Goal: Transaction & Acquisition: Book appointment/travel/reservation

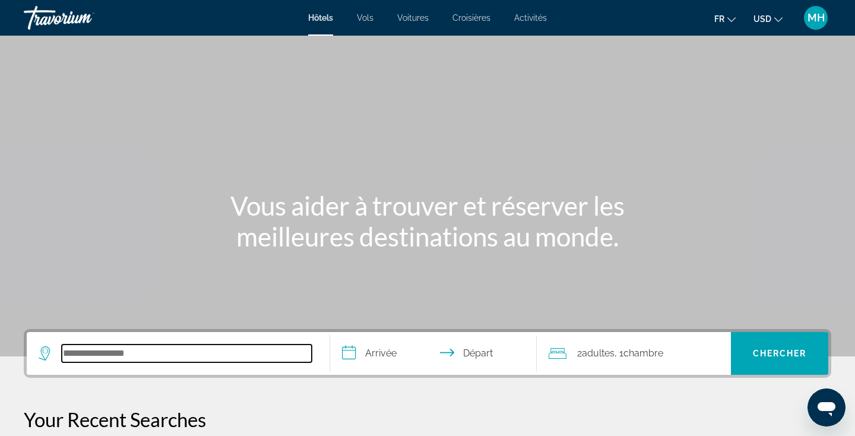
click at [249, 361] on input "Search hotel destination" at bounding box center [187, 353] width 250 height 18
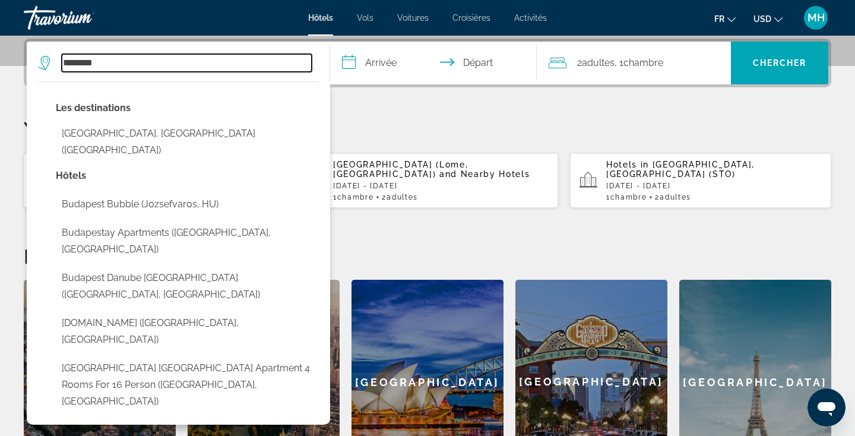
scroll to position [291, 0]
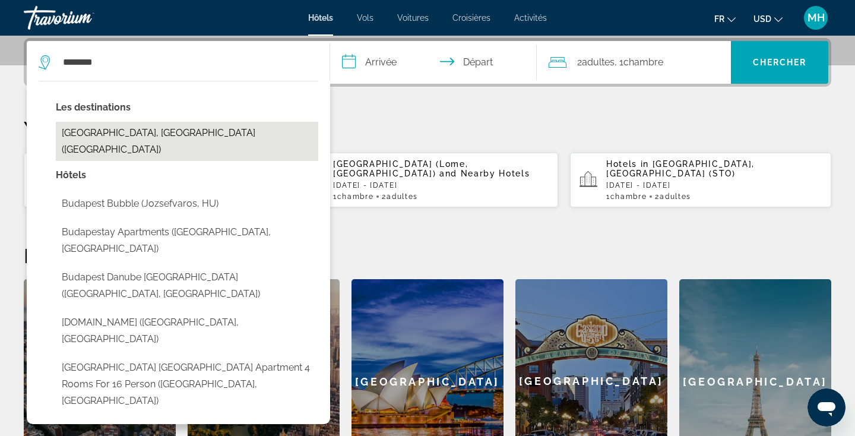
click at [118, 134] on button "[GEOGRAPHIC_DATA], [GEOGRAPHIC_DATA] ([GEOGRAPHIC_DATA])" at bounding box center [187, 141] width 263 height 39
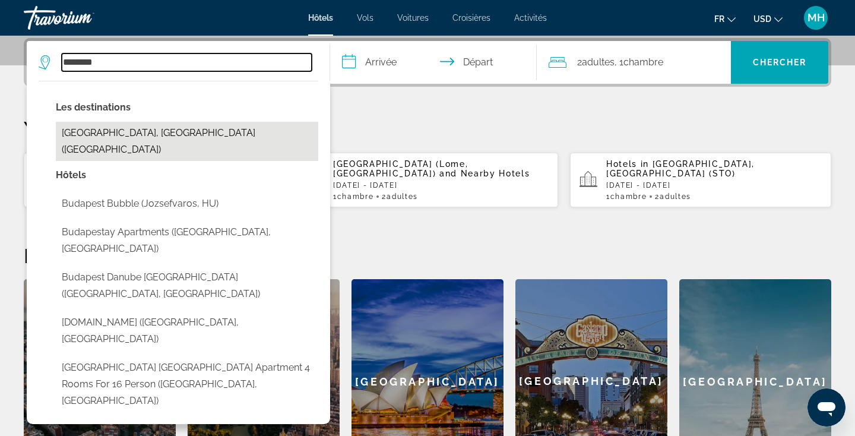
type input "**********"
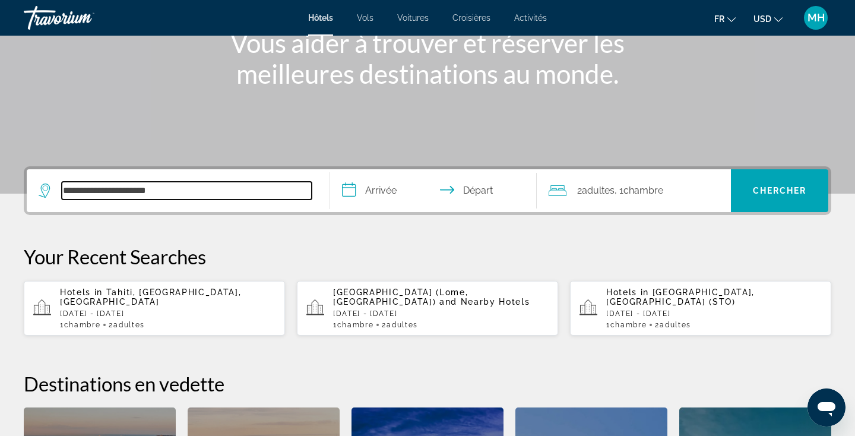
scroll to position [144, 0]
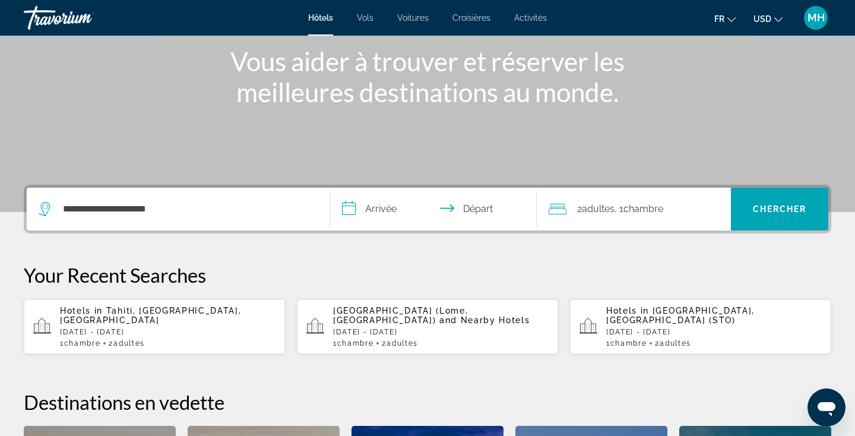
click at [400, 211] on input "**********" at bounding box center [435, 211] width 211 height 46
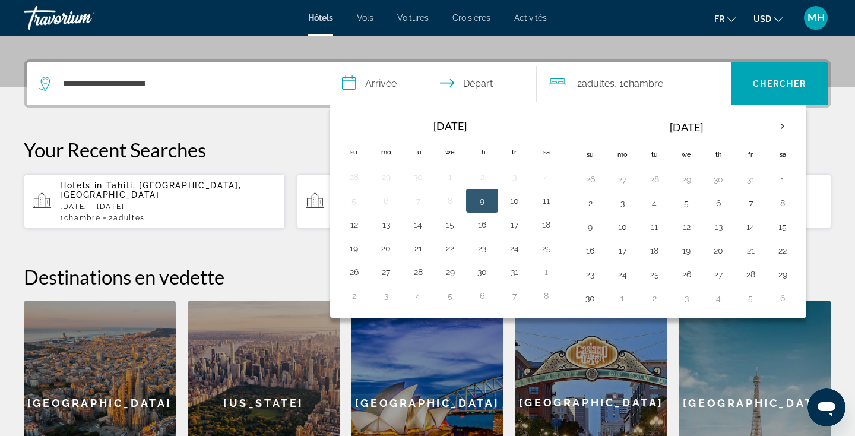
scroll to position [290, 0]
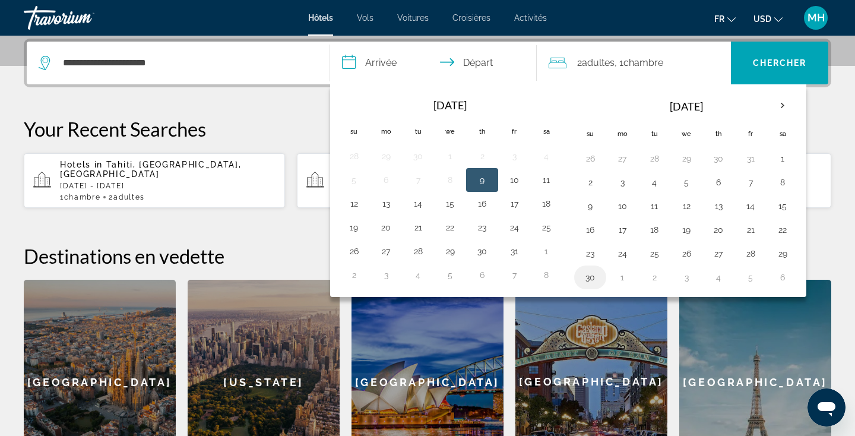
click at [593, 273] on button "30" at bounding box center [590, 277] width 19 height 17
click at [616, 278] on button "1" at bounding box center [622, 277] width 19 height 17
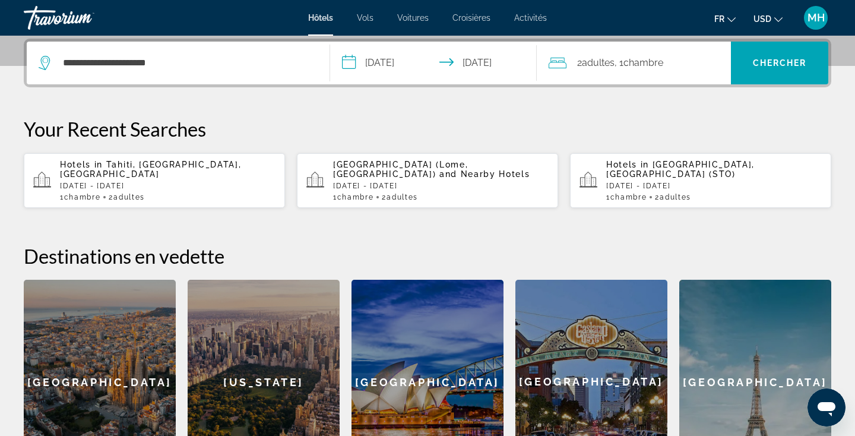
click at [443, 70] on input "**********" at bounding box center [435, 65] width 211 height 46
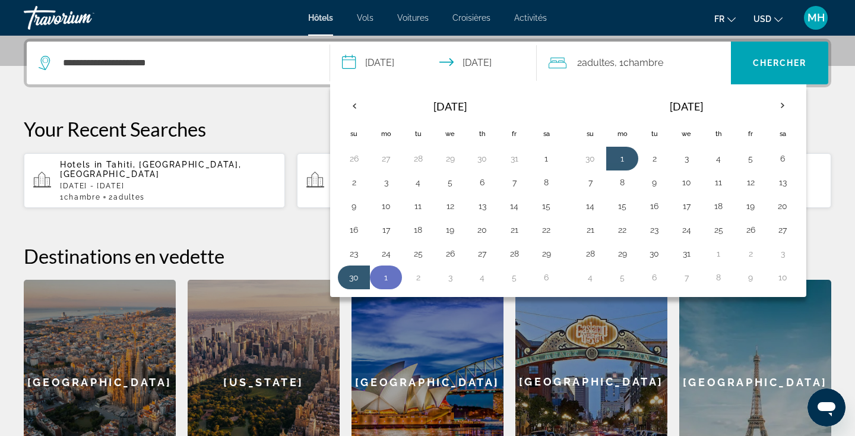
click at [388, 271] on button "1" at bounding box center [386, 277] width 19 height 17
click at [379, 277] on button "1" at bounding box center [386, 277] width 19 height 17
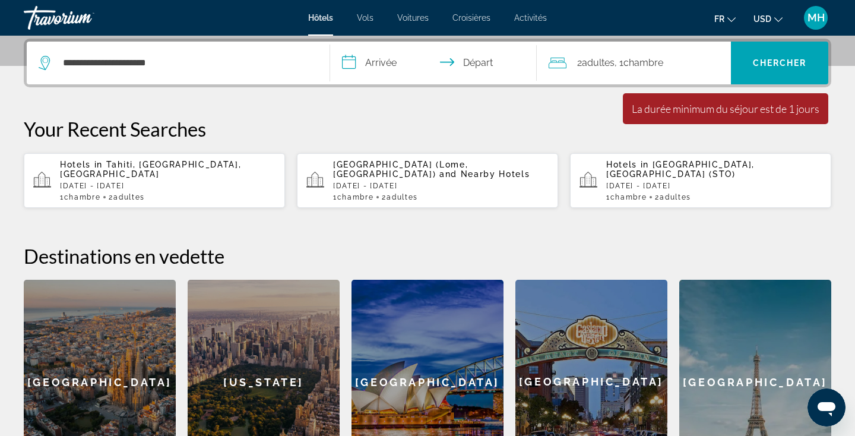
click at [398, 68] on input "**********" at bounding box center [435, 65] width 211 height 46
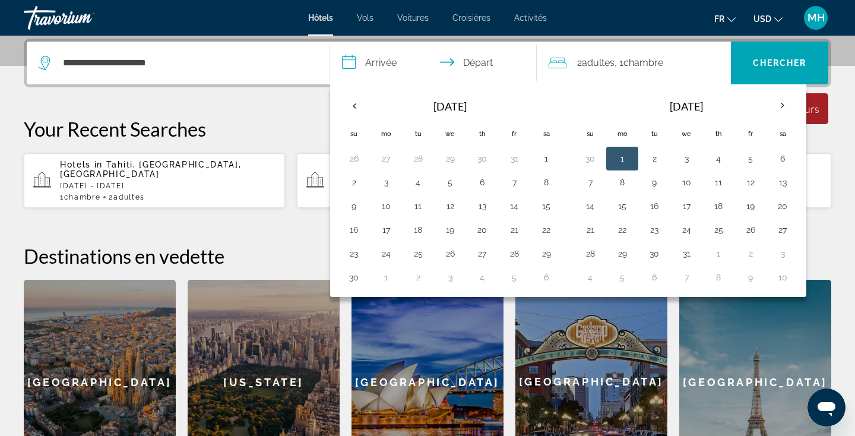
click at [620, 159] on button "1" at bounding box center [622, 158] width 19 height 17
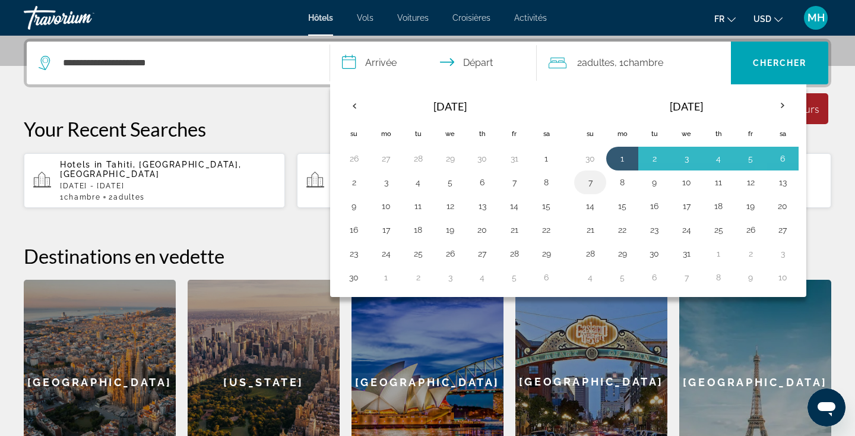
click at [594, 184] on button "7" at bounding box center [590, 182] width 19 height 17
type input "**********"
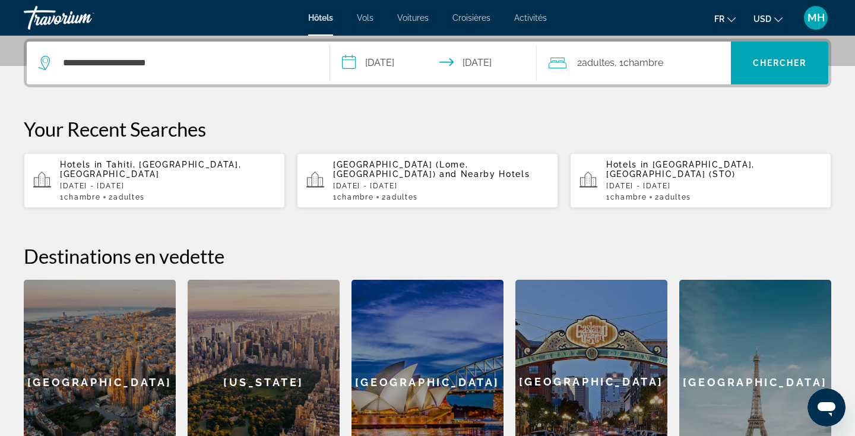
scroll to position [269, 0]
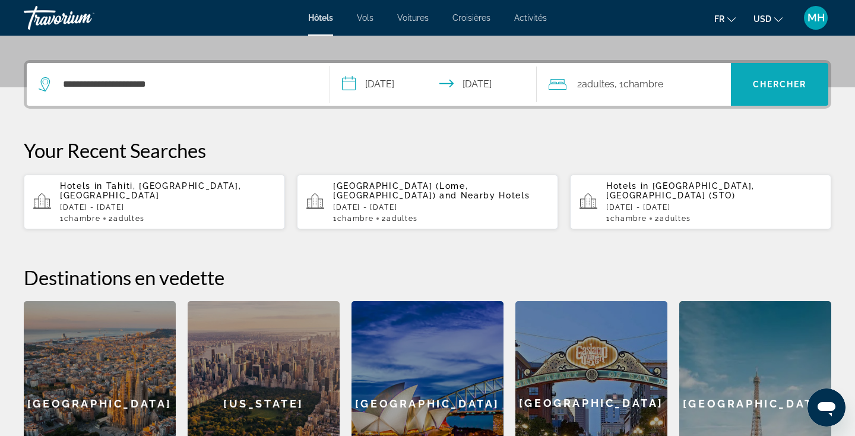
click at [773, 86] on span "Chercher" at bounding box center [780, 85] width 54 height 10
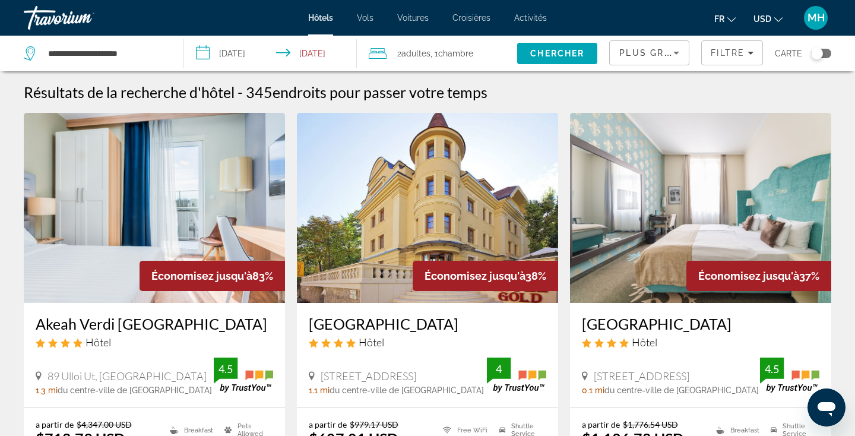
click at [776, 17] on icon "Change currency" at bounding box center [779, 19] width 8 height 8
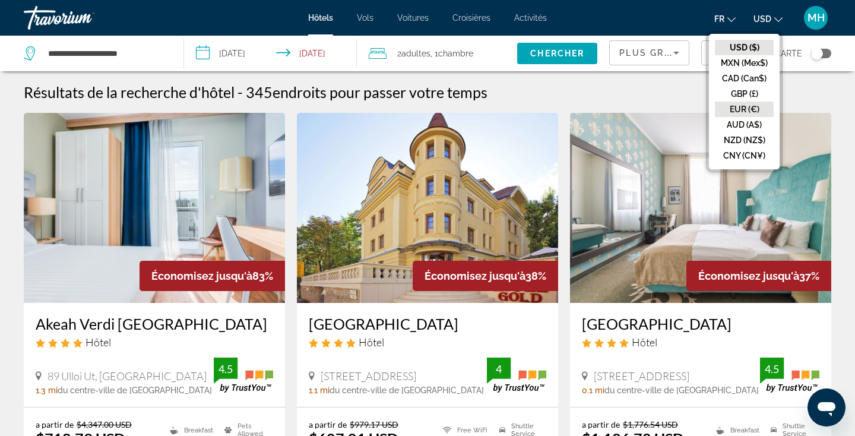
click at [738, 103] on button "EUR (€)" at bounding box center [744, 109] width 59 height 15
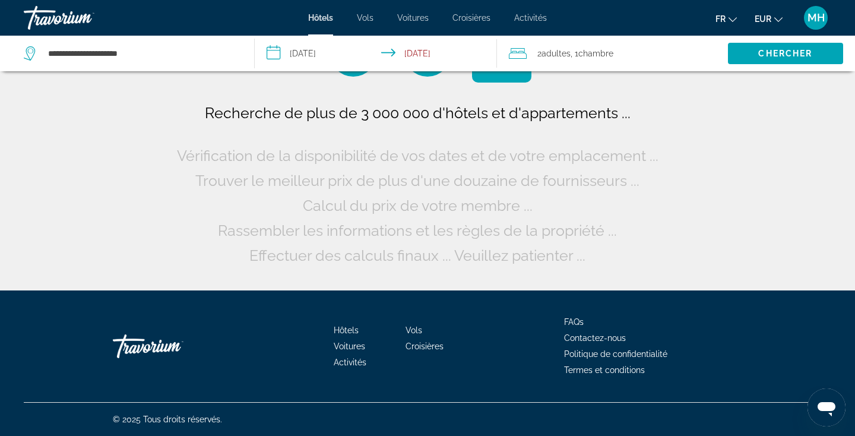
click at [728, 18] on button "fr English Español Français Italiano Português русский" at bounding box center [726, 18] width 21 height 17
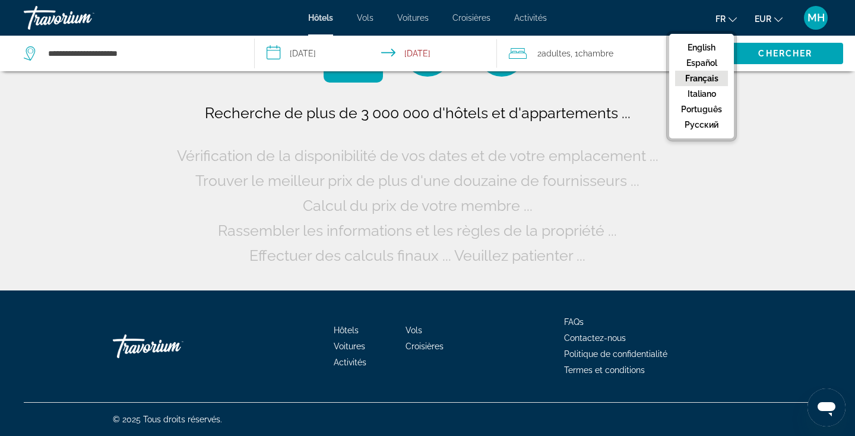
click at [692, 79] on button "Français" at bounding box center [701, 78] width 53 height 15
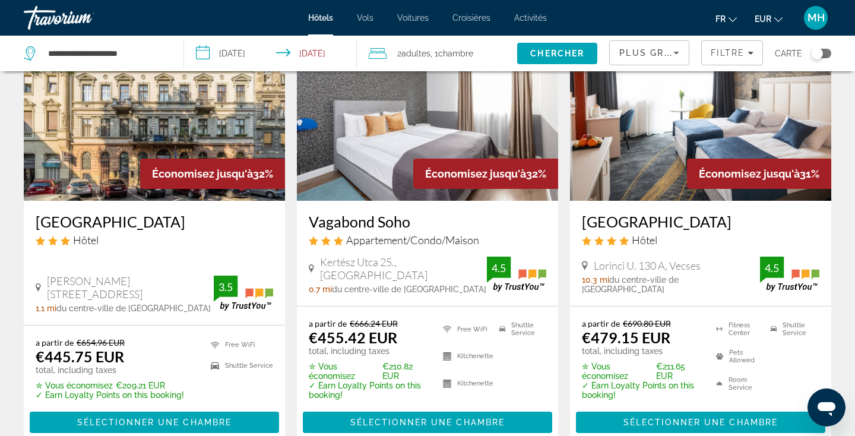
scroll to position [976, 0]
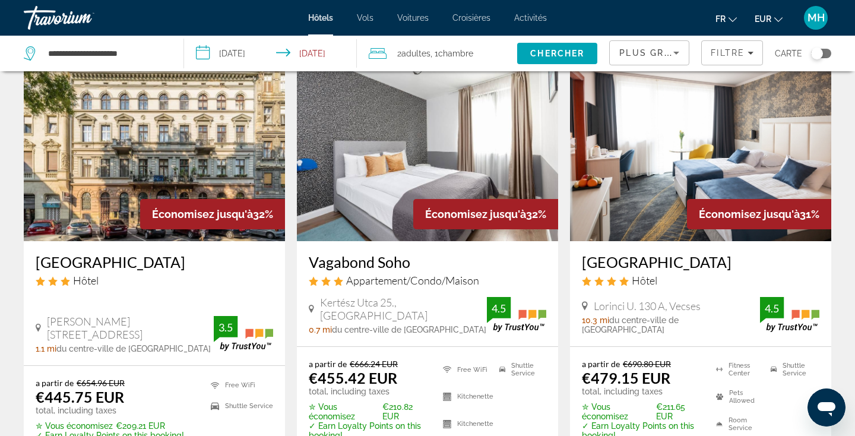
click at [635, 205] on img "Main content" at bounding box center [700, 146] width 261 height 190
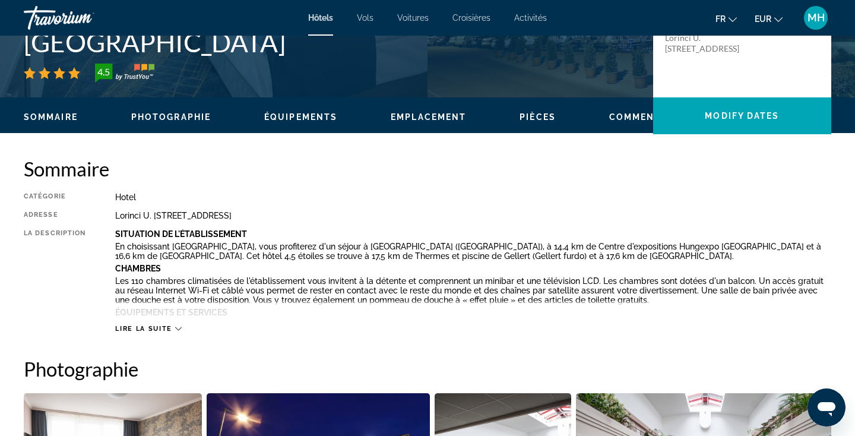
scroll to position [297, 0]
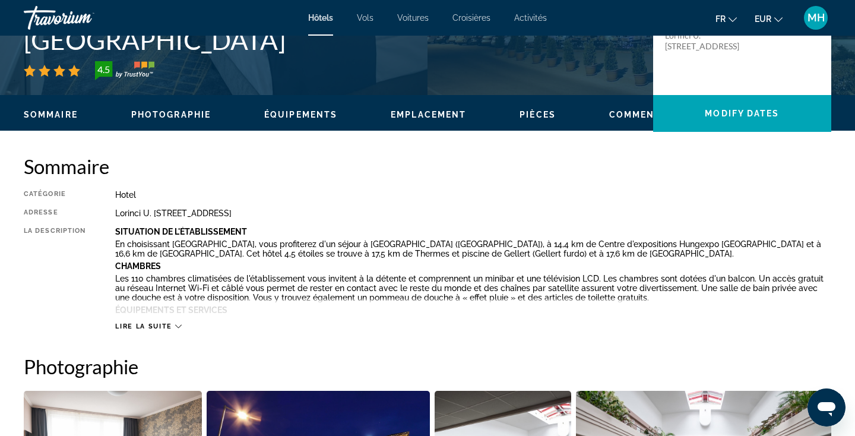
click at [151, 323] on span "Lire la suite" at bounding box center [143, 327] width 56 height 8
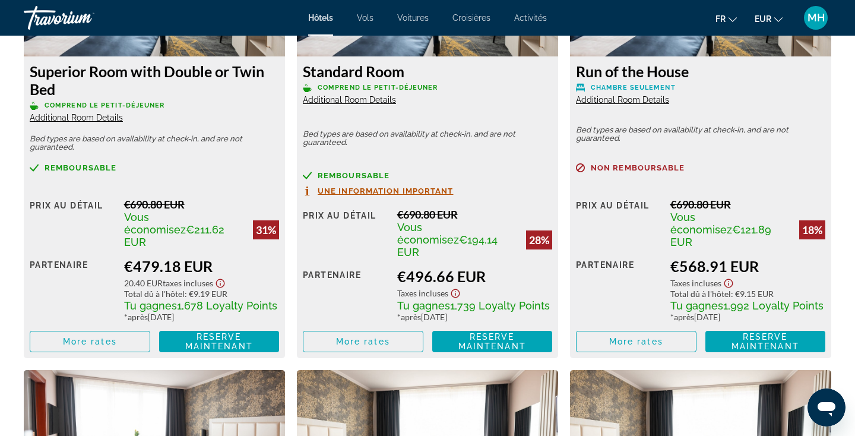
scroll to position [1703, 0]
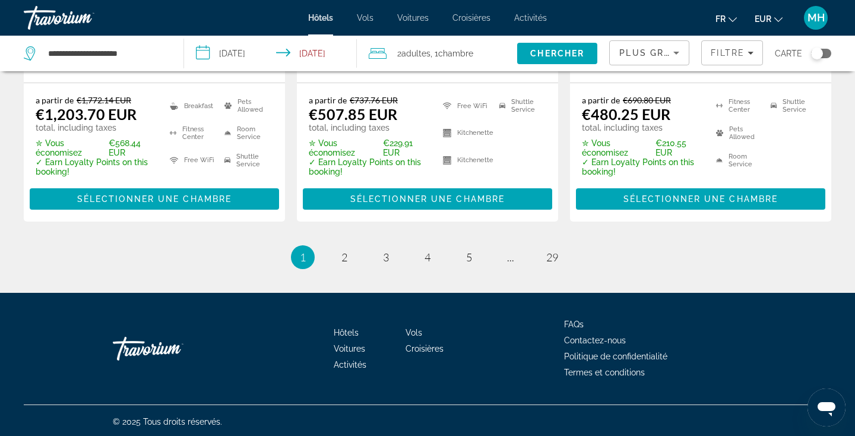
scroll to position [1697, 0]
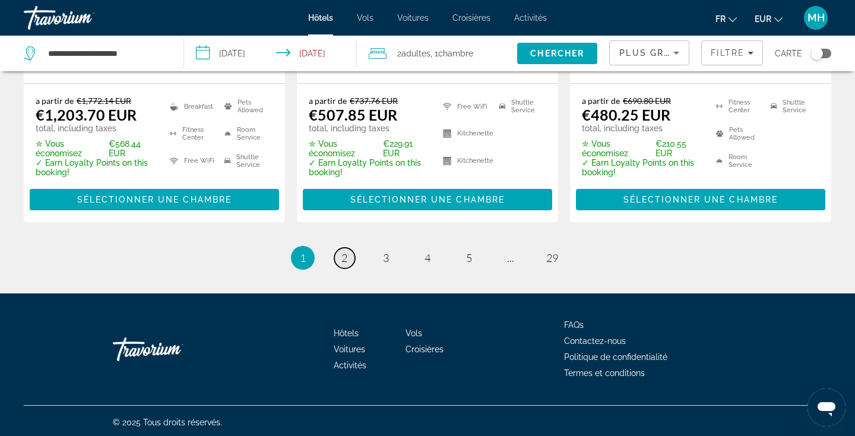
click at [339, 257] on link "page 2" at bounding box center [344, 258] width 21 height 21
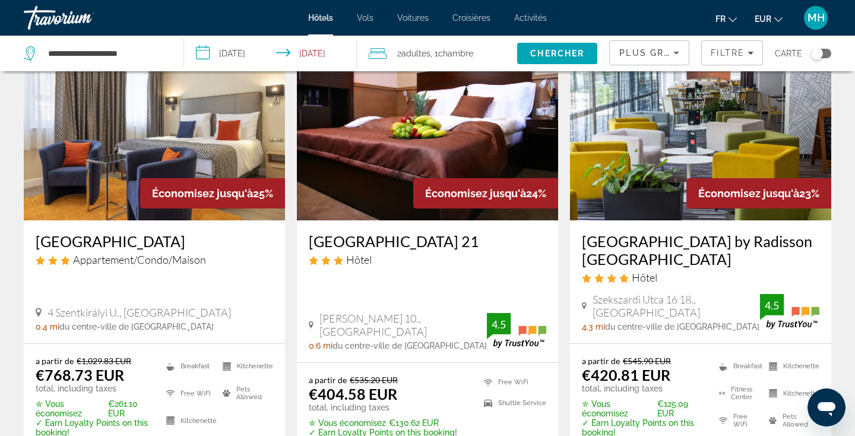
scroll to position [1458, 0]
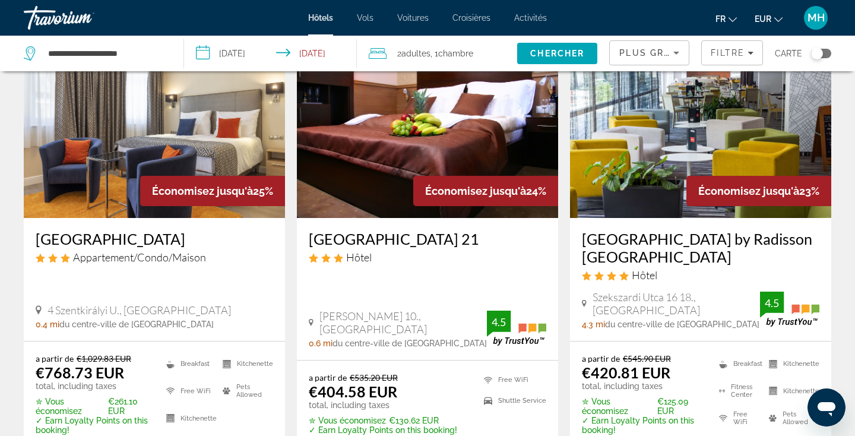
click at [375, 153] on img "Main content" at bounding box center [427, 123] width 261 height 190
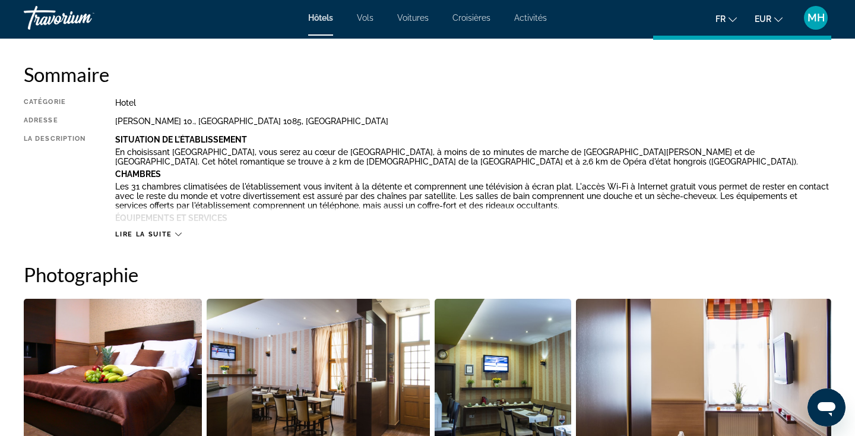
scroll to position [412, 0]
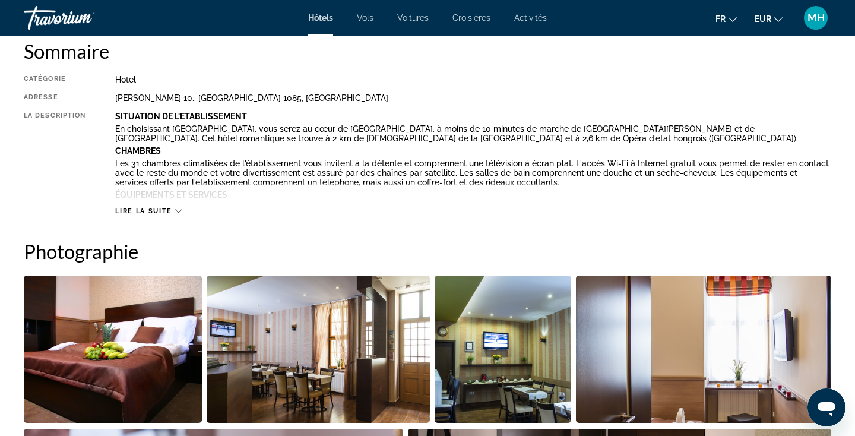
click at [159, 207] on span "Lire la suite" at bounding box center [143, 211] width 56 height 8
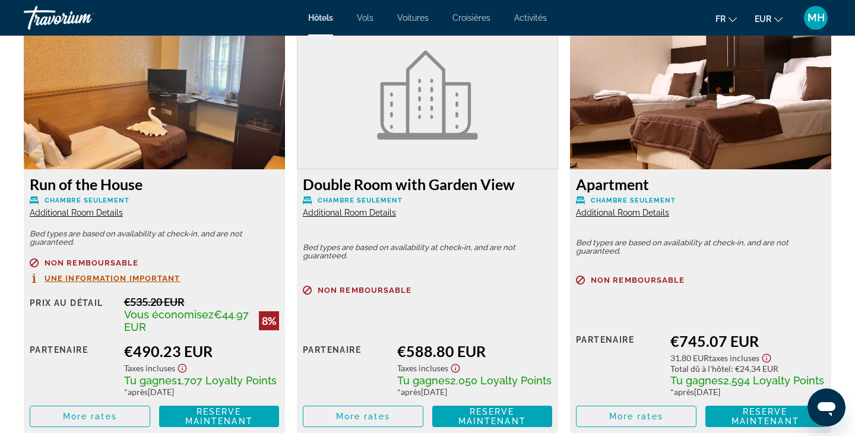
scroll to position [2021, 0]
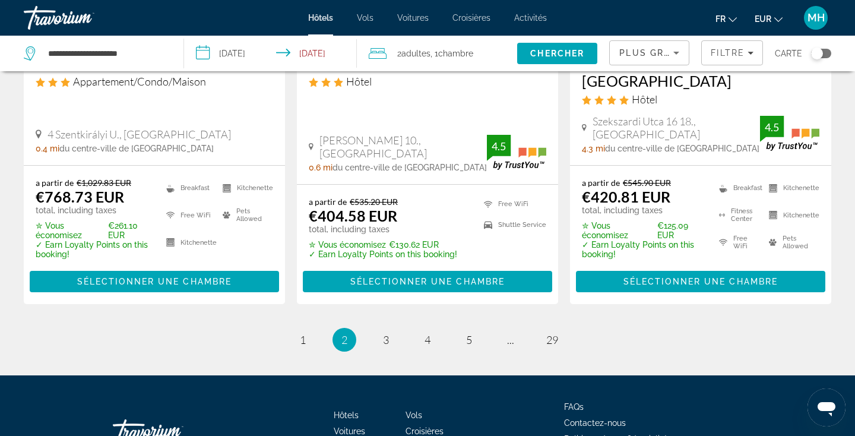
scroll to position [1636, 0]
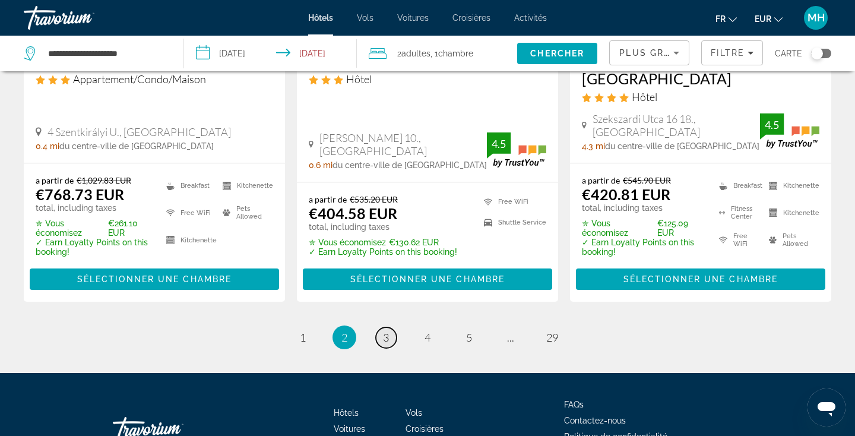
click at [385, 331] on span "3" at bounding box center [386, 337] width 6 height 13
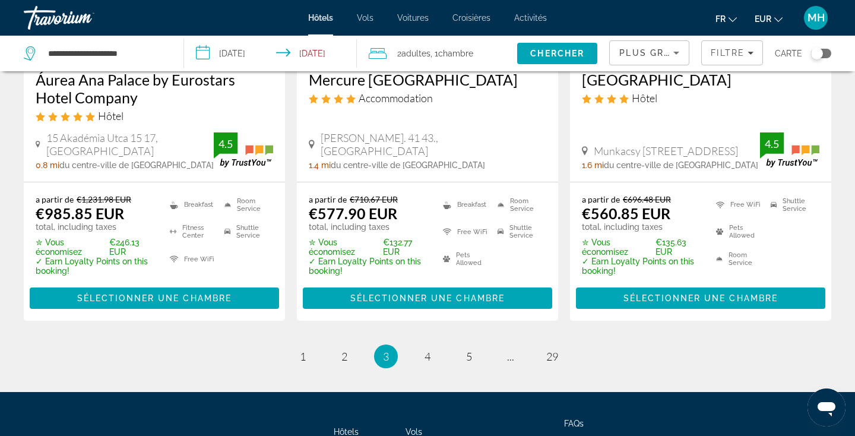
scroll to position [1613, 0]
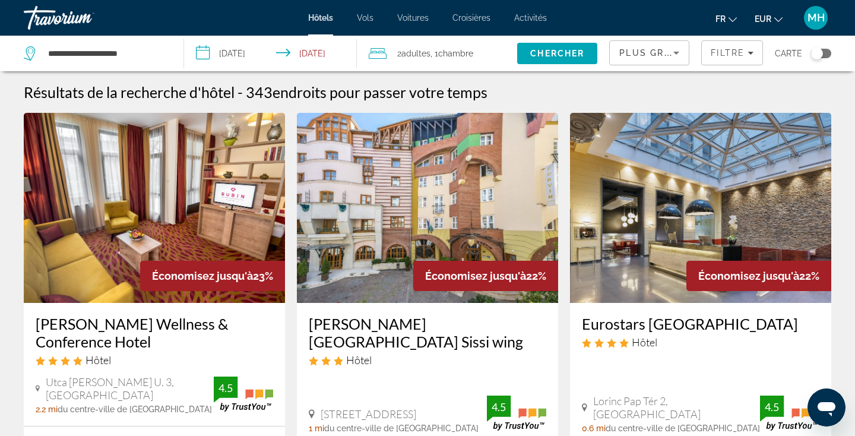
click at [820, 200] on img "Main content" at bounding box center [700, 208] width 261 height 190
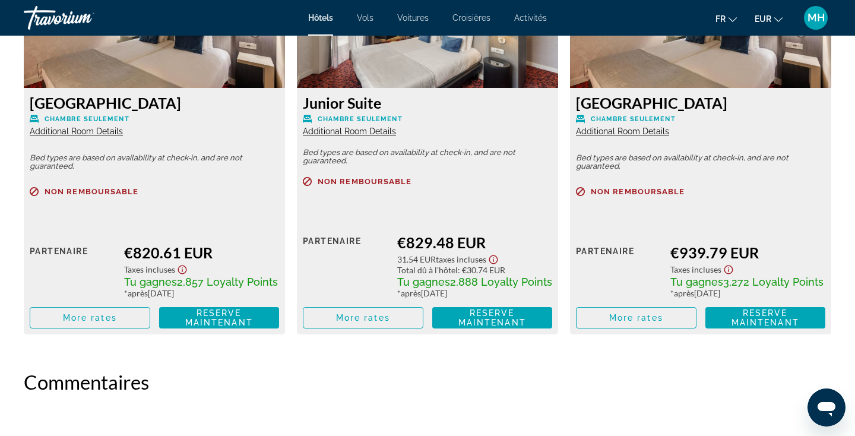
scroll to position [2556, 0]
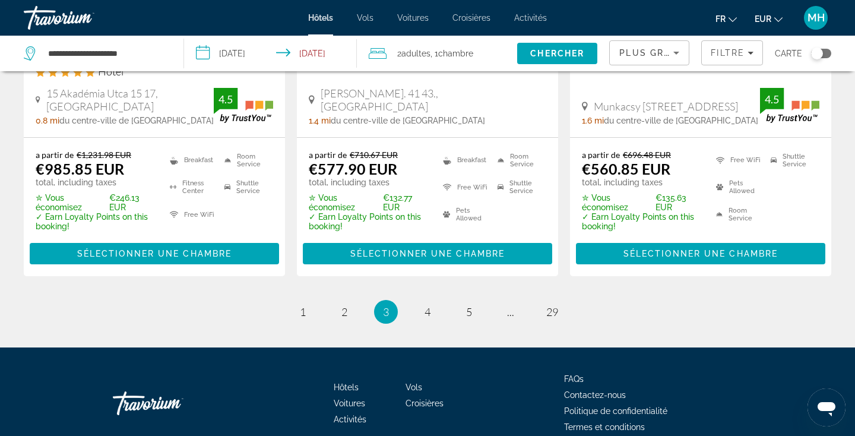
scroll to position [1715, 0]
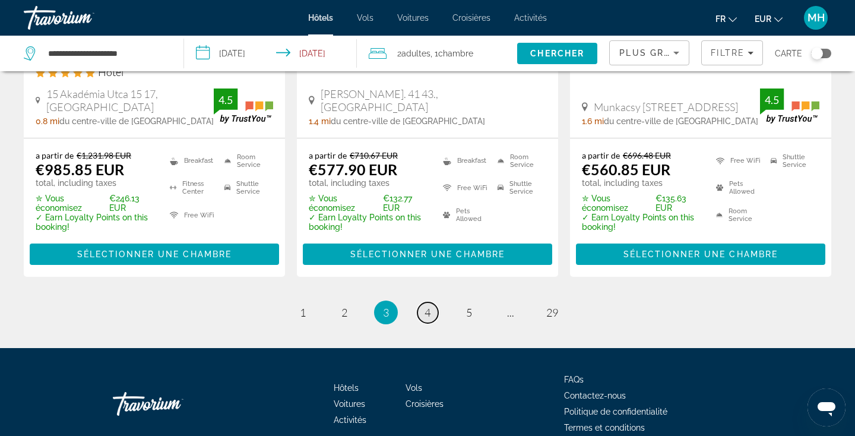
click at [421, 302] on link "page 4" at bounding box center [428, 312] width 21 height 21
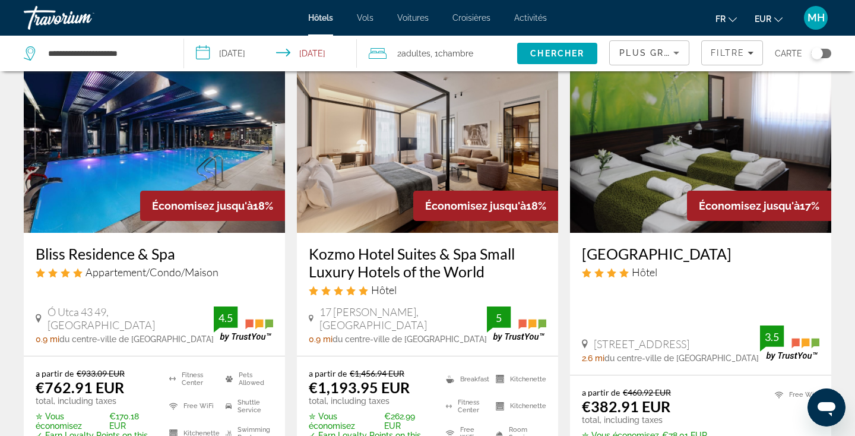
scroll to position [529, 0]
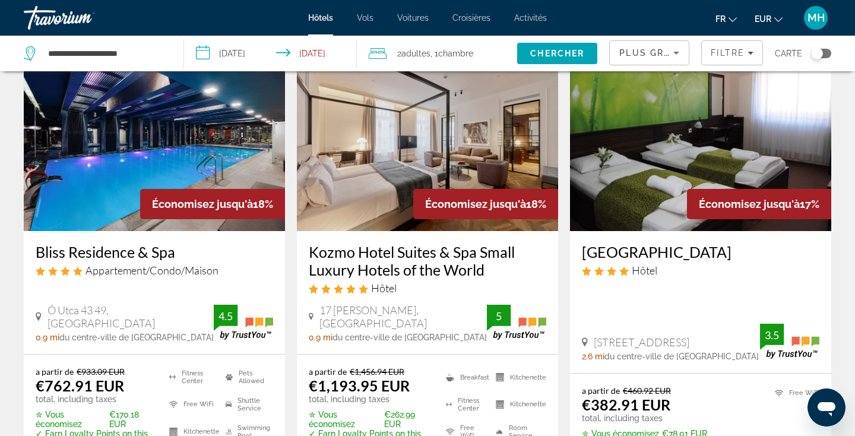
click at [206, 150] on img "Main content" at bounding box center [154, 136] width 261 height 190
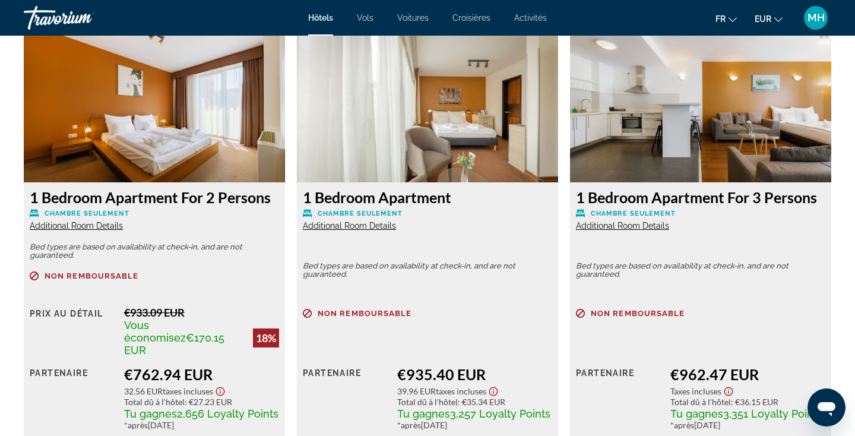
scroll to position [1559, 0]
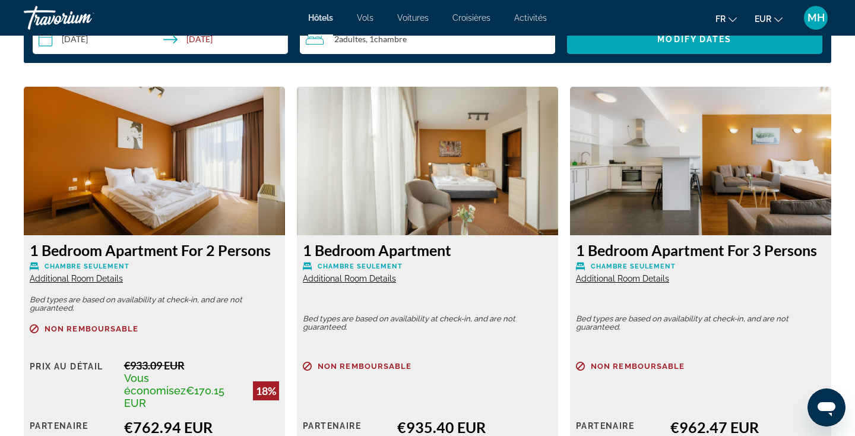
click at [182, 189] on img "Main content" at bounding box center [154, 161] width 261 height 148
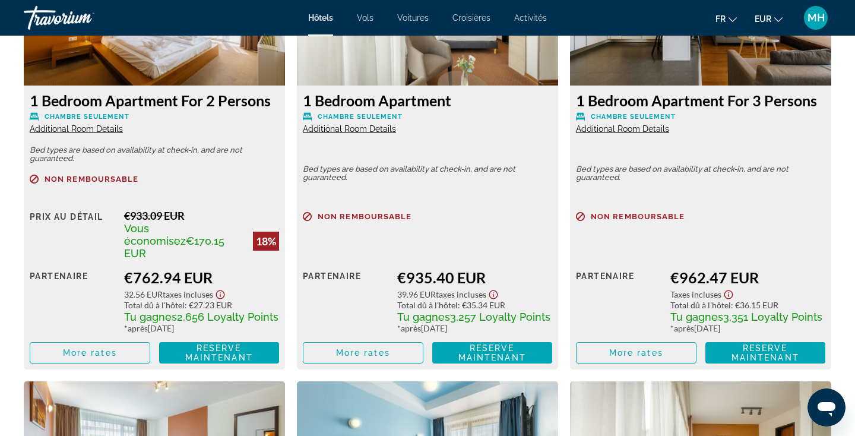
scroll to position [1708, 0]
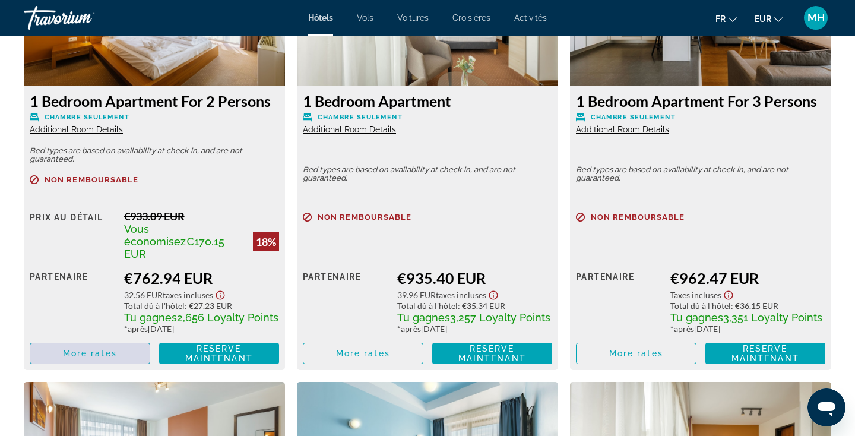
click at [112, 341] on span "Main content" at bounding box center [89, 353] width 119 height 29
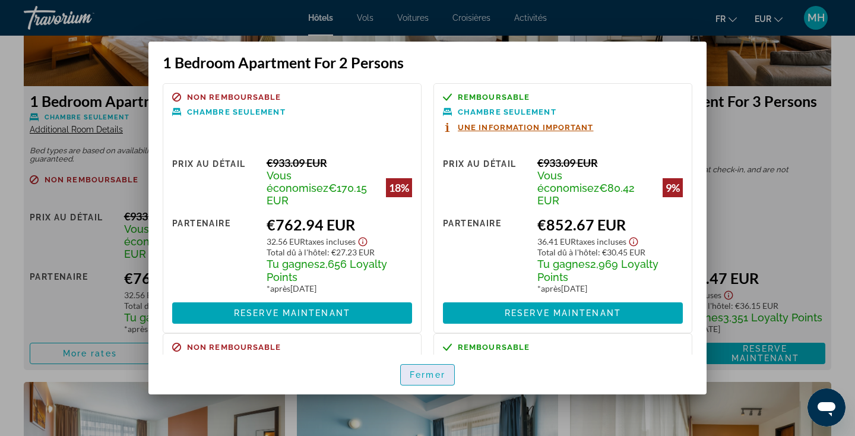
click at [437, 375] on span "Fermer" at bounding box center [428, 375] width 36 height 10
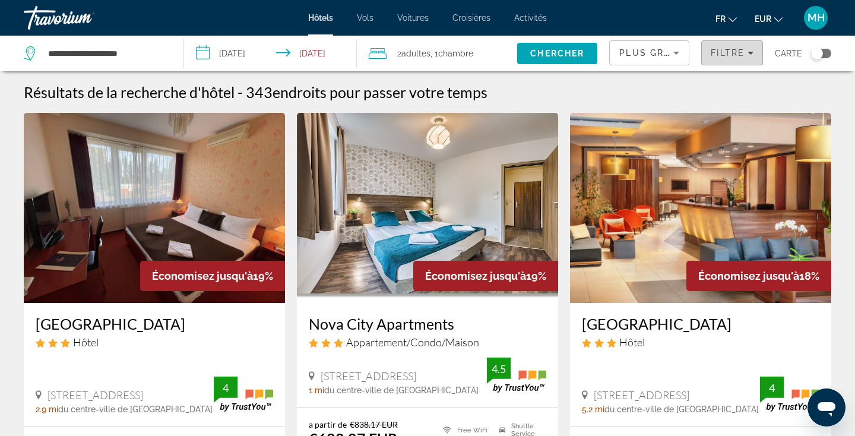
click at [743, 49] on span "Filtre" at bounding box center [728, 53] width 34 height 10
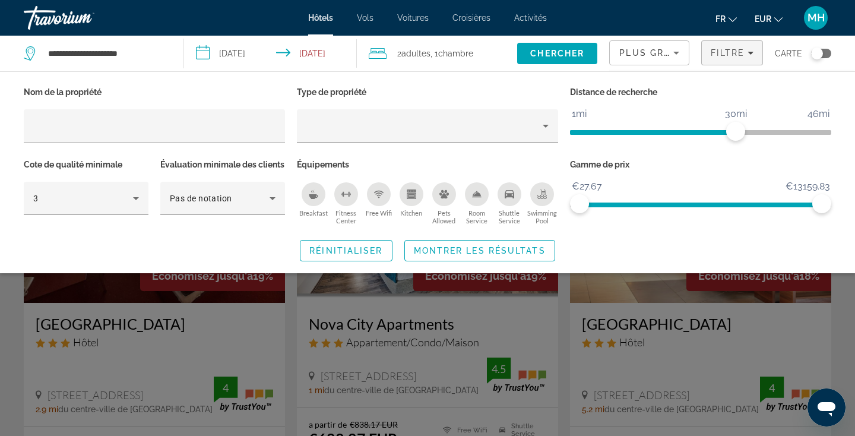
click at [316, 202] on div "Breakfast" at bounding box center [314, 194] width 24 height 24
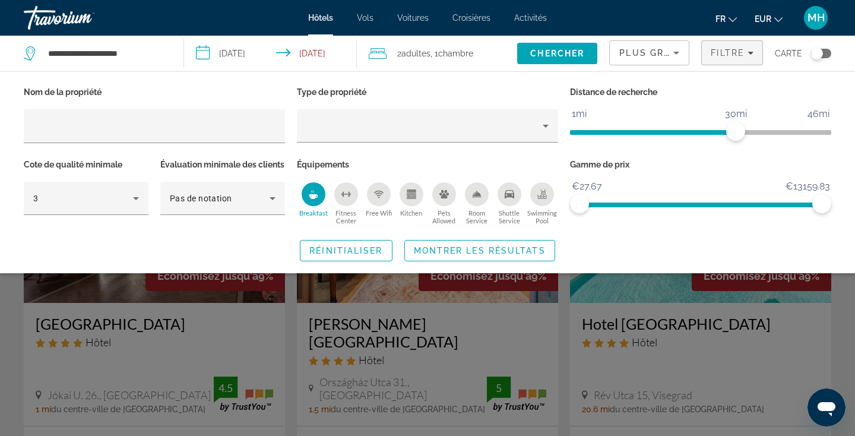
click at [546, 194] on icon "Swimming Pool" at bounding box center [543, 194] width 10 height 10
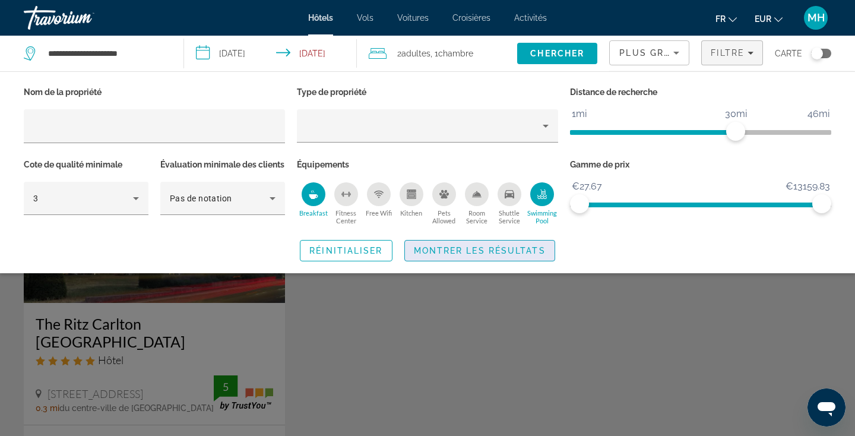
click at [455, 255] on span "Montrer les résultats" at bounding box center [480, 251] width 132 height 10
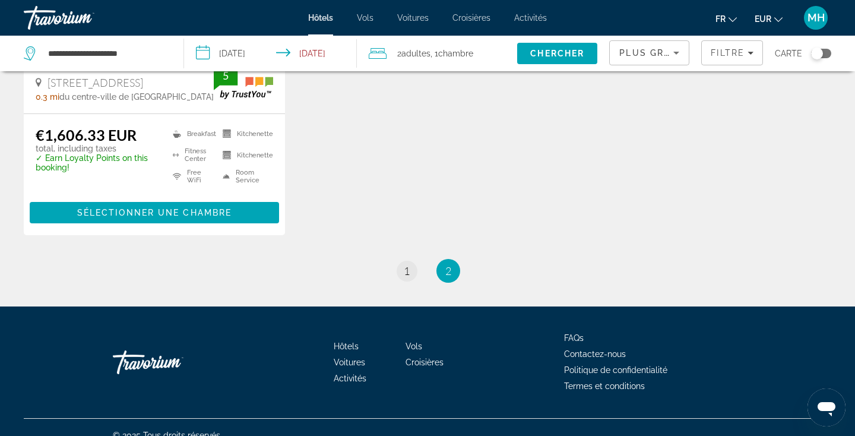
scroll to position [310, 0]
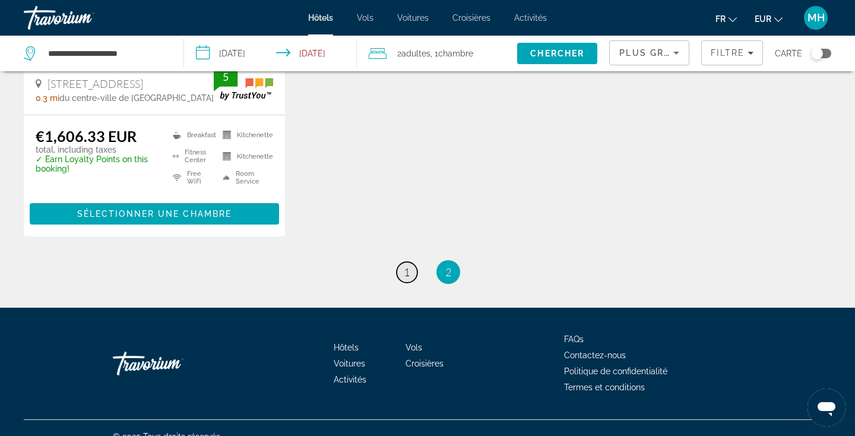
click at [407, 265] on span "1" at bounding box center [407, 271] width 6 height 13
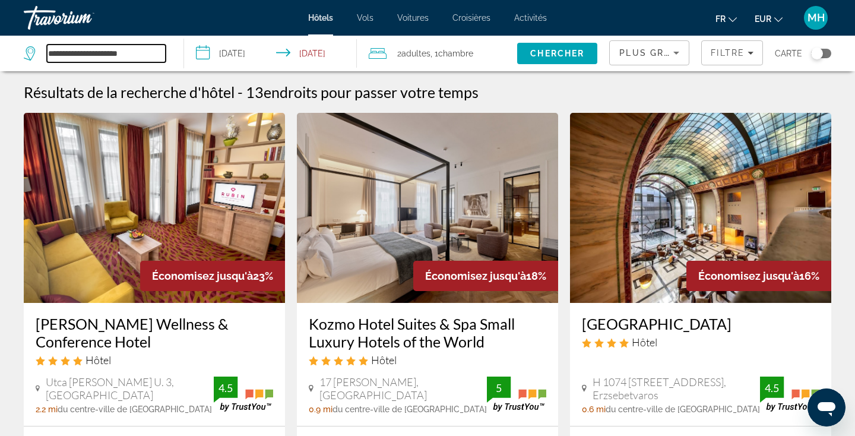
click at [104, 49] on input "**********" at bounding box center [106, 54] width 119 height 18
drag, startPoint x: 148, startPoint y: 52, endPoint x: 3, endPoint y: 33, distance: 146.2
click at [3, 33] on div "**********" at bounding box center [427, 218] width 855 height 436
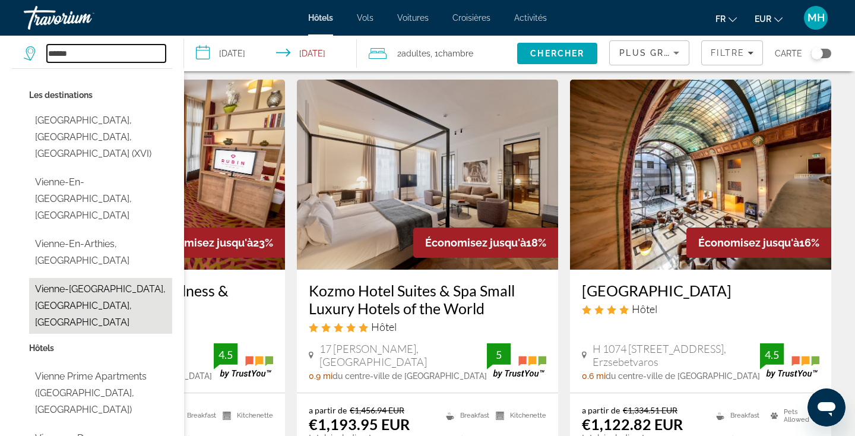
scroll to position [23, 0]
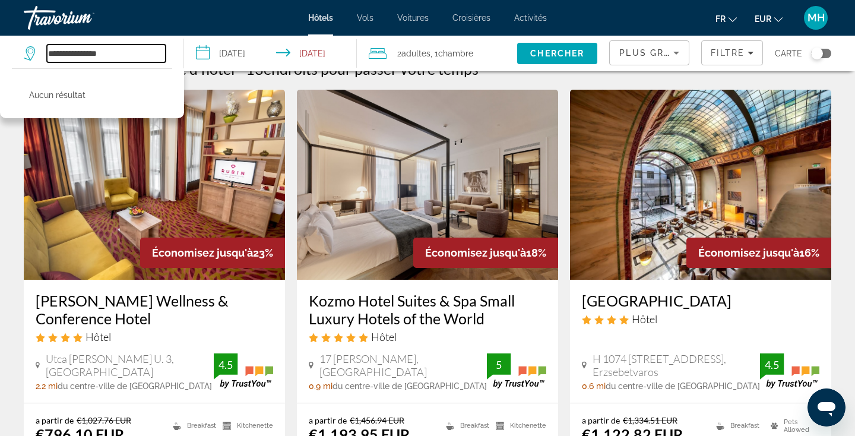
drag, startPoint x: 116, startPoint y: 56, endPoint x: 68, endPoint y: 52, distance: 47.8
click at [68, 52] on input "**********" at bounding box center [106, 54] width 119 height 18
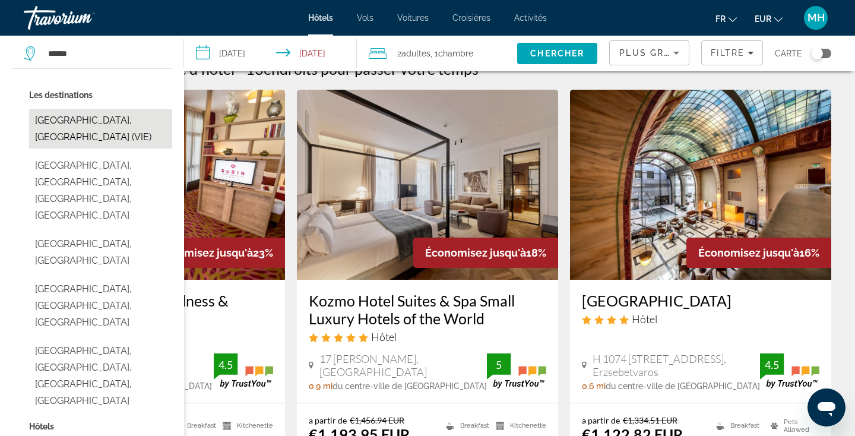
drag, startPoint x: 68, startPoint y: 52, endPoint x: 99, endPoint y: 122, distance: 76.9
click at [99, 122] on button "[GEOGRAPHIC_DATA], [GEOGRAPHIC_DATA] (VIE)" at bounding box center [100, 128] width 143 height 39
type input "**********"
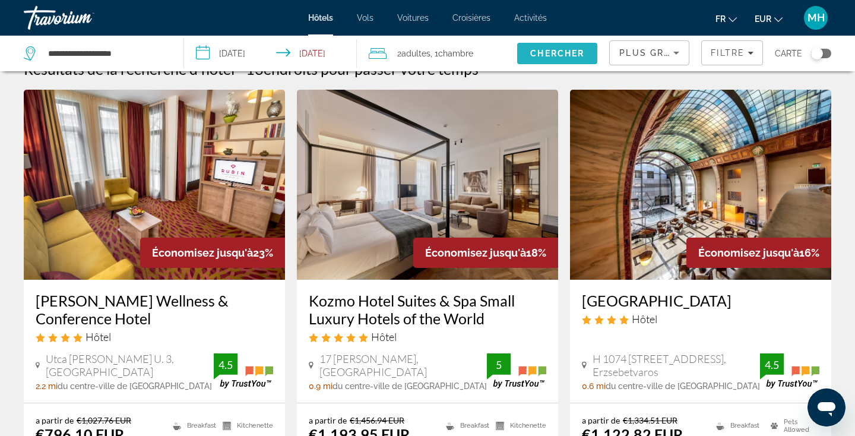
click at [557, 64] on span "Search" at bounding box center [557, 53] width 80 height 29
